Goal: Task Accomplishment & Management: Use online tool/utility

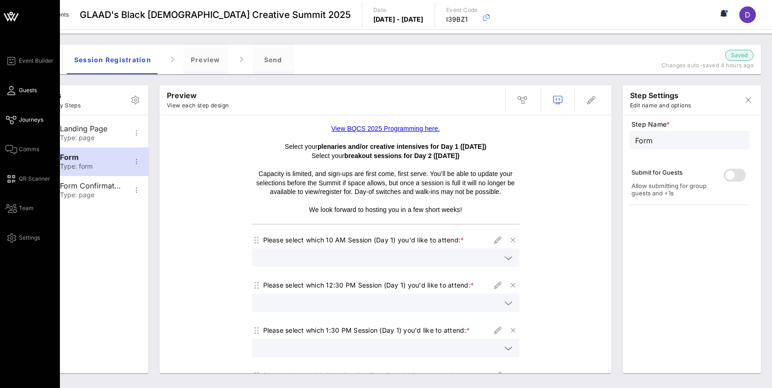
click at [11, 91] on icon at bounding box center [12, 90] width 12 height 1
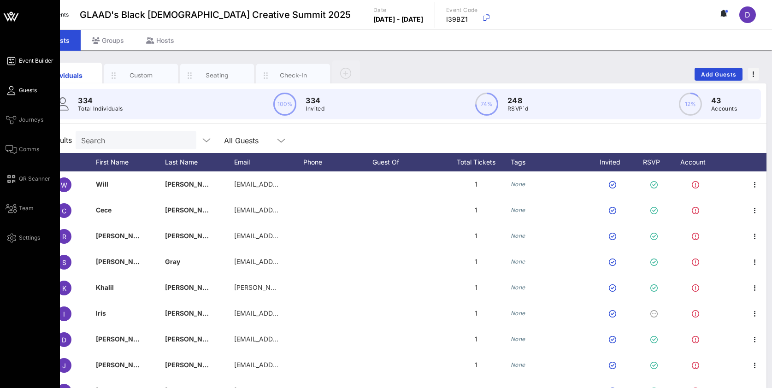
click at [20, 59] on span "Event Builder" at bounding box center [36, 61] width 35 height 8
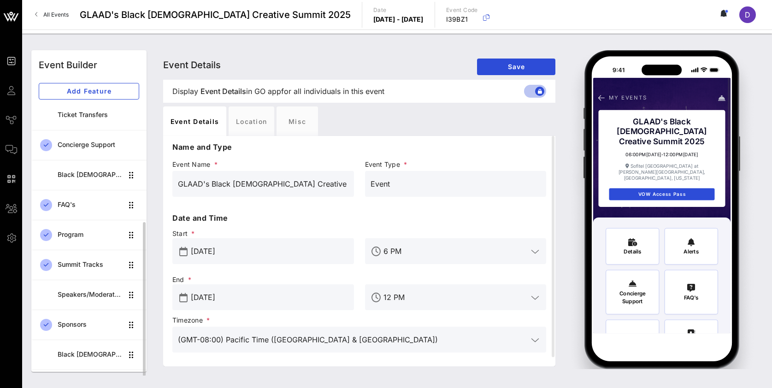
scroll to position [146, 0]
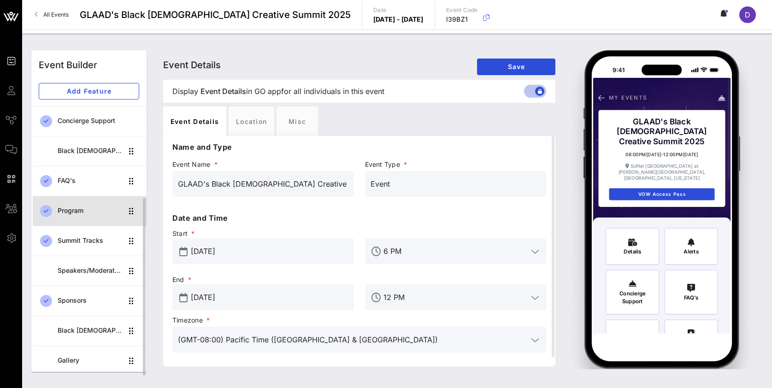
click at [79, 212] on div "Program" at bounding box center [90, 211] width 65 height 8
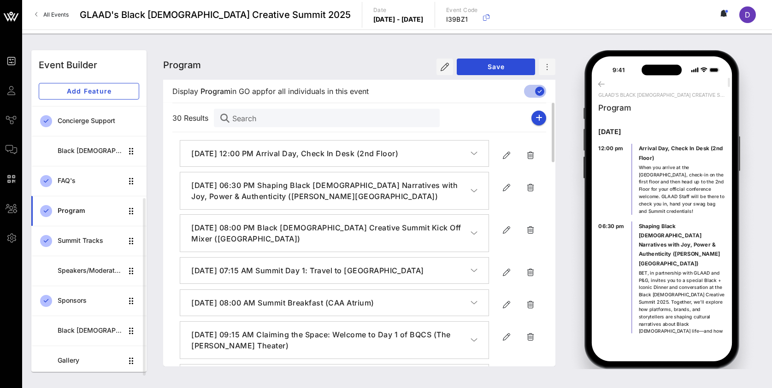
click at [473, 152] on icon "button" at bounding box center [473, 153] width 7 height 9
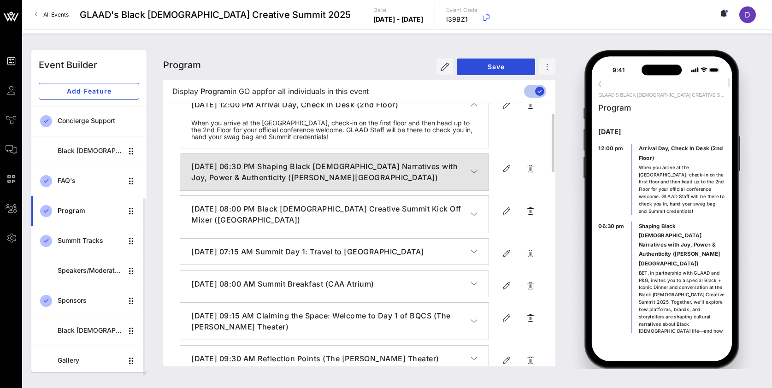
click at [472, 173] on icon "button" at bounding box center [473, 171] width 7 height 9
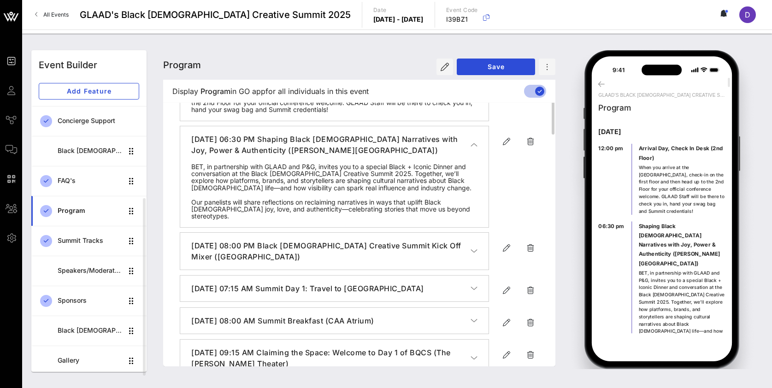
scroll to position [84, 0]
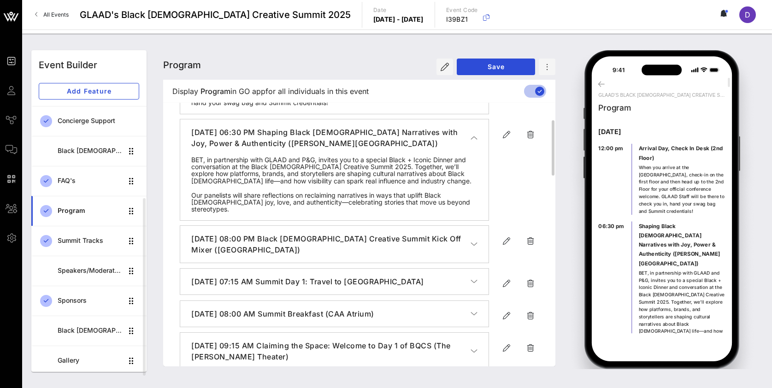
click at [472, 240] on icon "button" at bounding box center [473, 244] width 7 height 9
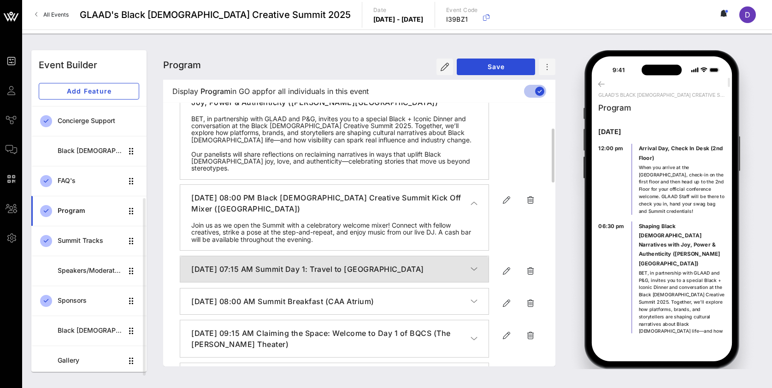
click at [474, 264] on icon "button" at bounding box center [473, 268] width 7 height 9
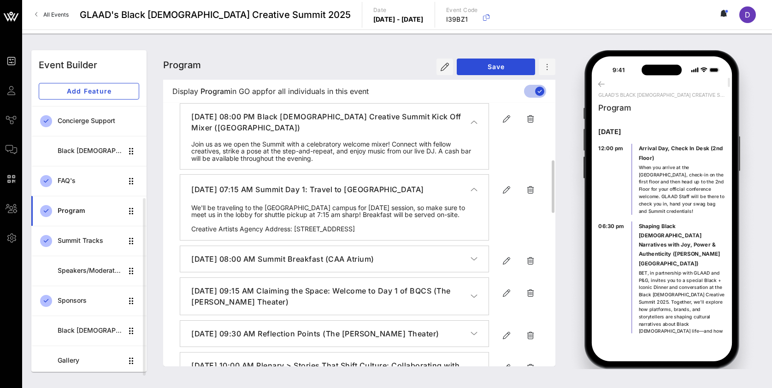
scroll to position [220, 0]
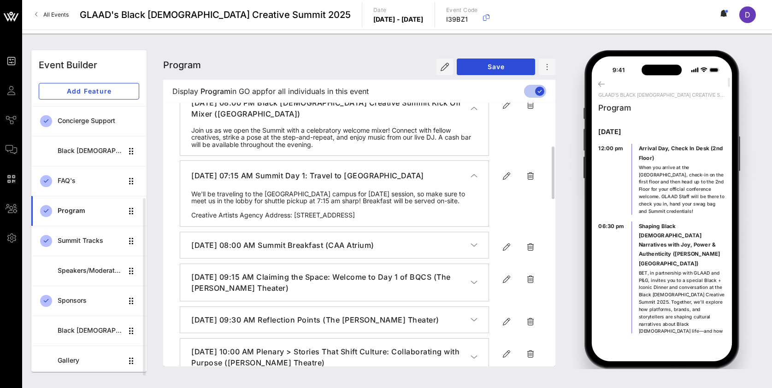
click at [474, 240] on icon "button" at bounding box center [473, 244] width 7 height 9
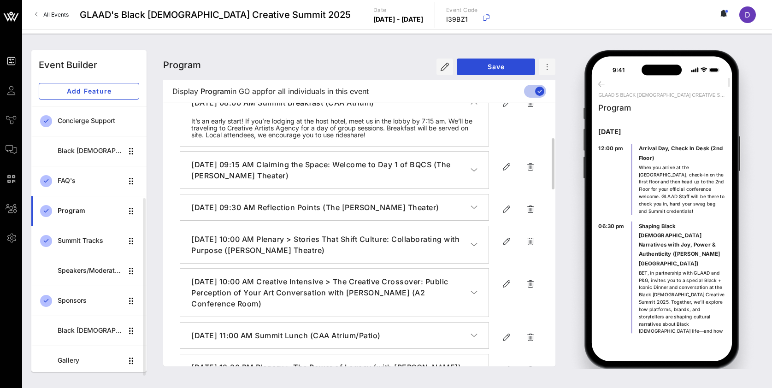
scroll to position [380, 0]
